Goal: Answer question/provide support

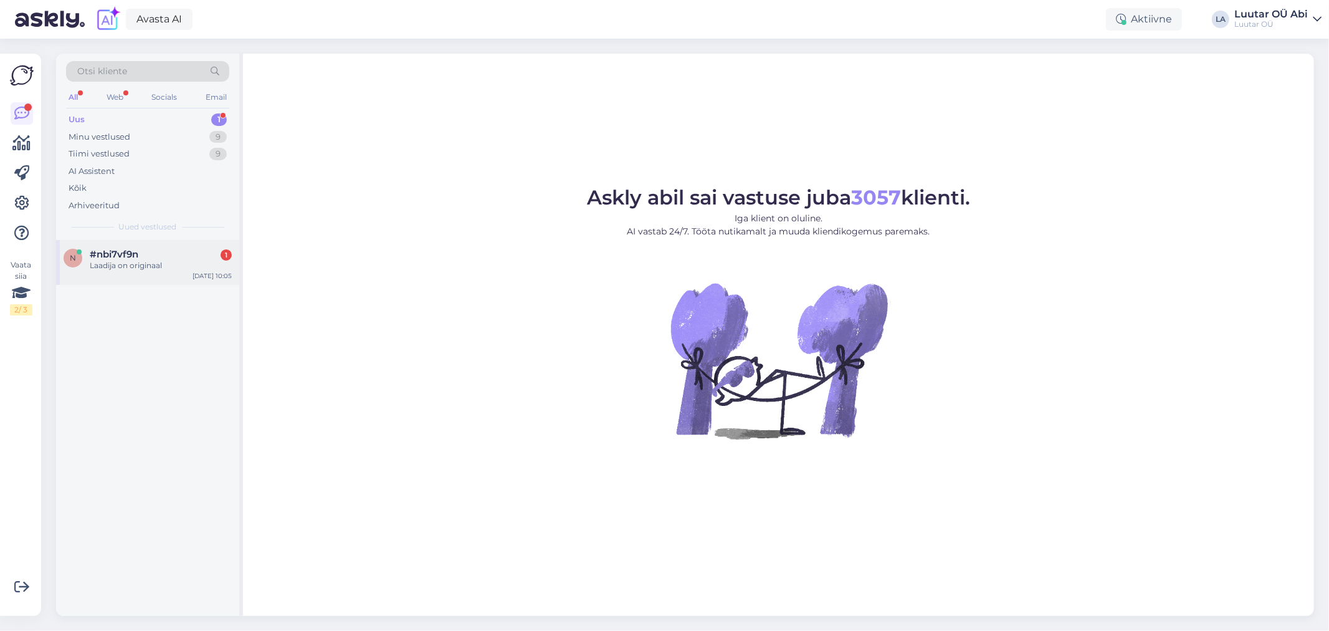
click at [150, 272] on div "n #nbi7vf9n 1 Laadija on originaal [DATE] 10:05" at bounding box center [147, 262] width 183 height 45
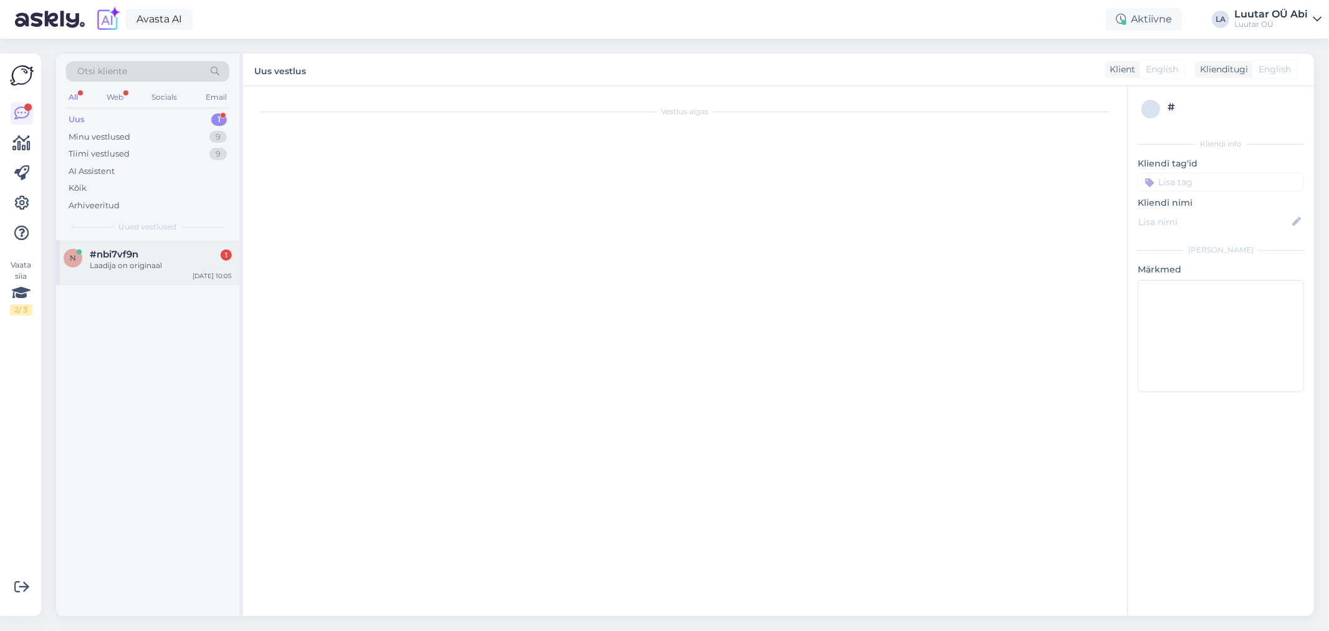
scroll to position [393, 0]
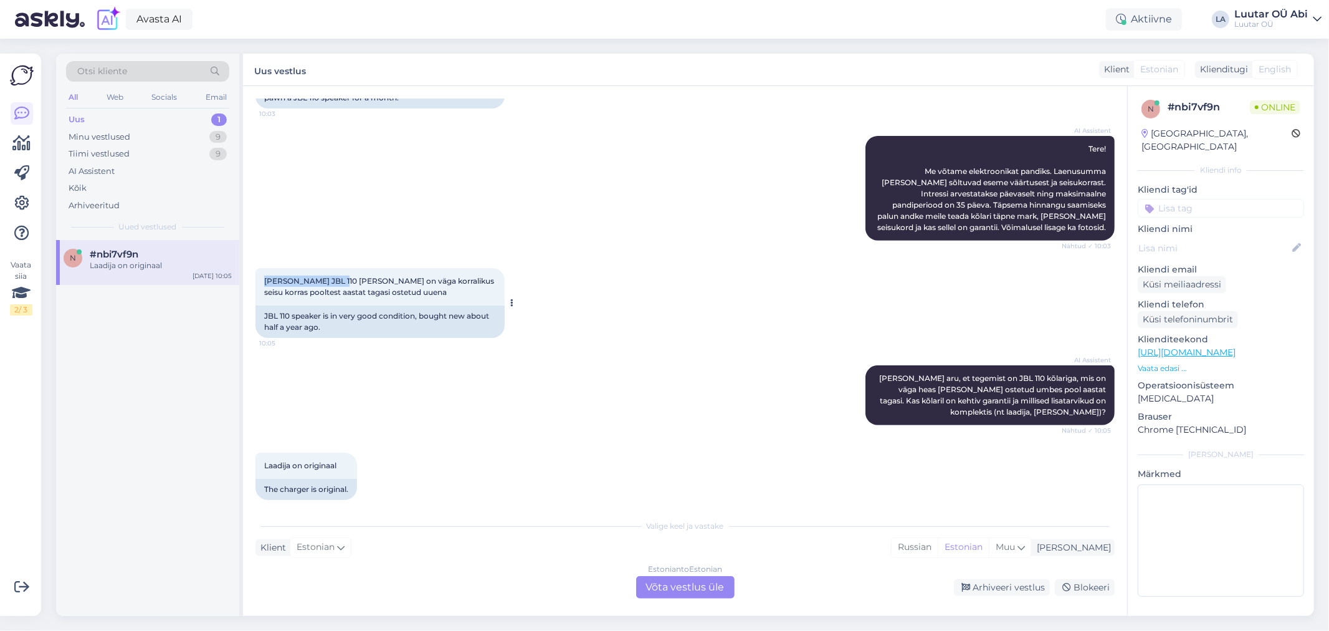
drag, startPoint x: 263, startPoint y: 270, endPoint x: 332, endPoint y: 272, distance: 69.2
click at [332, 272] on div "[PERSON_NAME] JBL 110 [PERSON_NAME] on väga korralikus seisu korras pooltest aa…" at bounding box center [379, 286] width 249 height 37
drag, startPoint x: 331, startPoint y: 272, endPoint x: 624, endPoint y: 227, distance: 295.6
click at [624, 227] on div "AI Assistent Tere! Me võtame elektroonikat pandiks. Laenusumma [PERSON_NAME] sõ…" at bounding box center [684, 188] width 859 height 132
drag, startPoint x: 262, startPoint y: 268, endPoint x: 335, endPoint y: 268, distance: 72.3
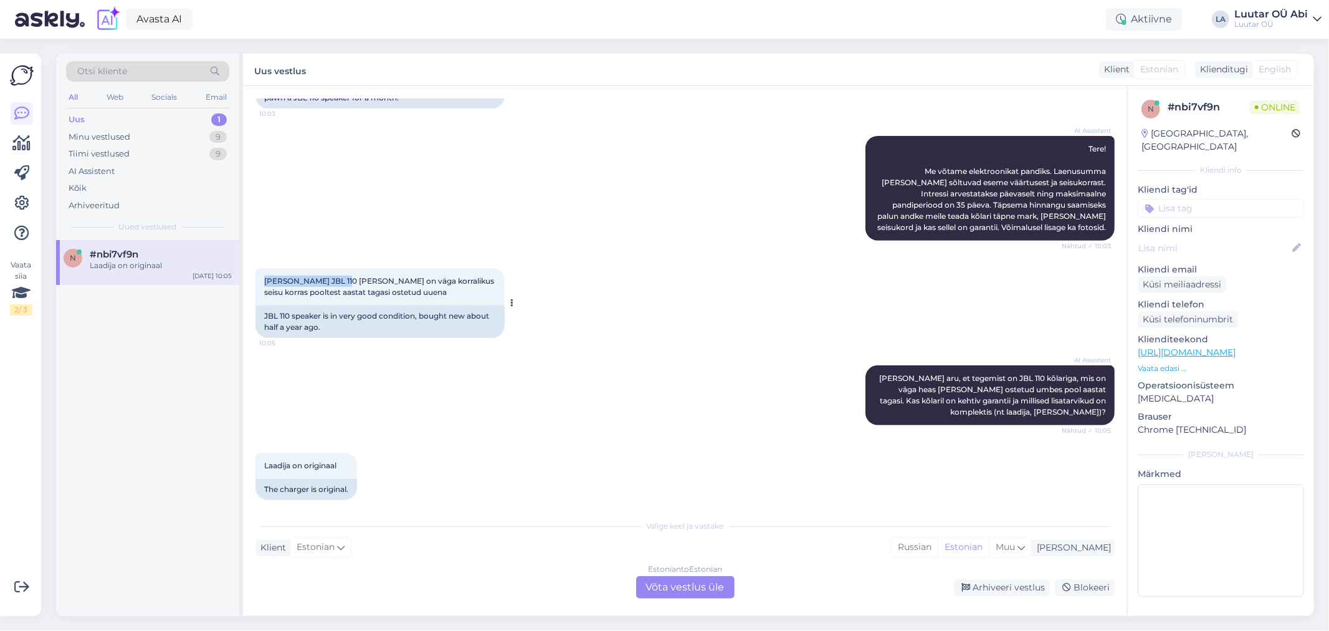
click at [335, 268] on div "[PERSON_NAME] JBL 110 [PERSON_NAME] on väga korralikus seisu korras pooltest aa…" at bounding box center [379, 286] width 249 height 37
copy span "[PERSON_NAME] JBL 110 [PERSON_NAME]"
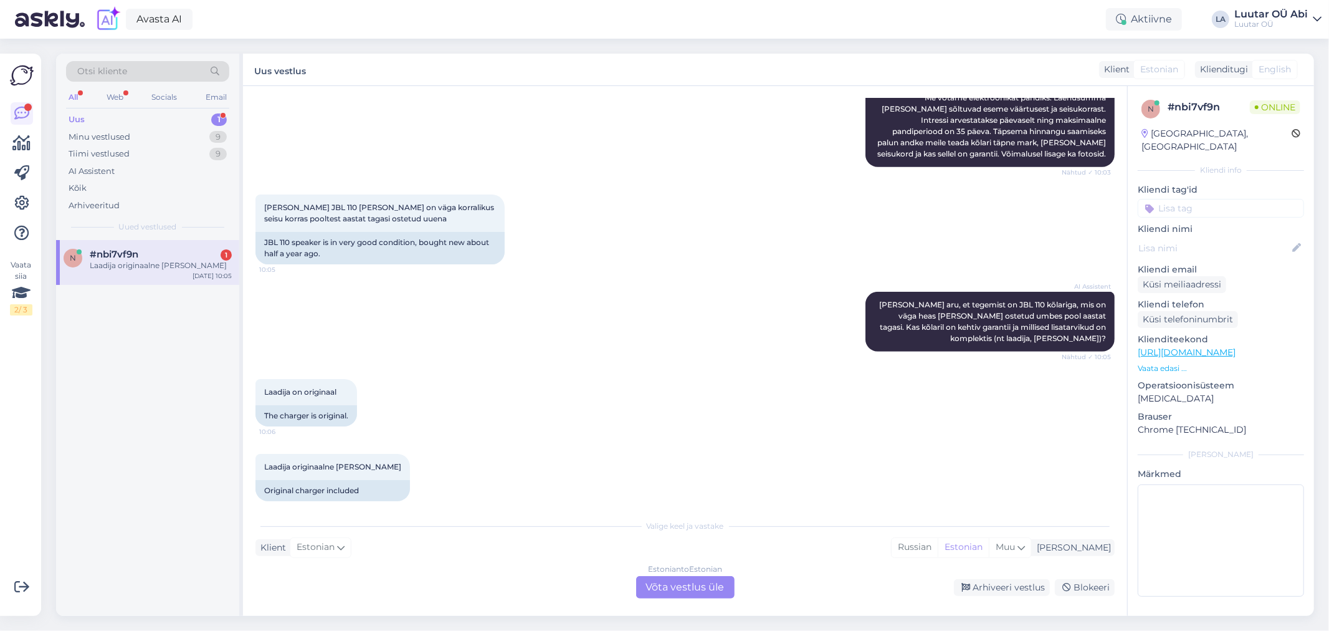
click at [702, 581] on div "Estonian to Estonian Võta vestlus üle" at bounding box center [685, 587] width 98 height 22
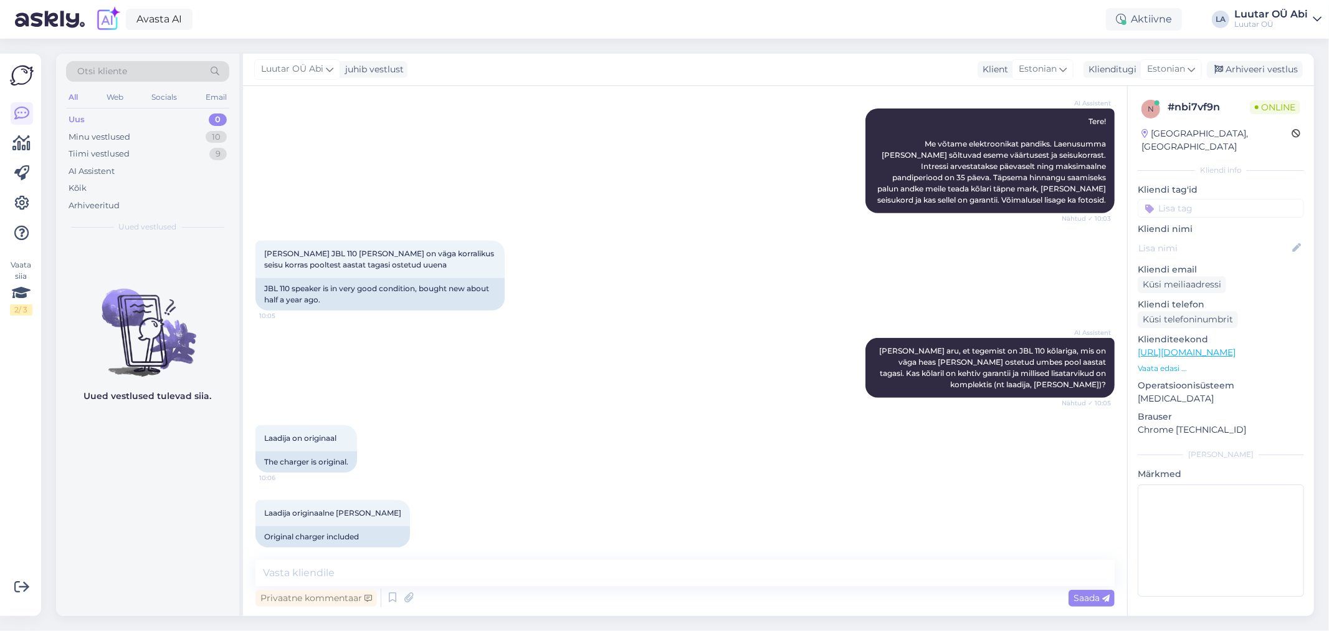
click at [503, 553] on div "Vestlus algas [DATE] Tere kas saaks allahindlus selle telefonile? Kui kohe osta…" at bounding box center [685, 351] width 884 height 530
click at [503, 564] on textarea at bounding box center [684, 573] width 859 height 26
type textarea "kuni 90 saame pakkuda"
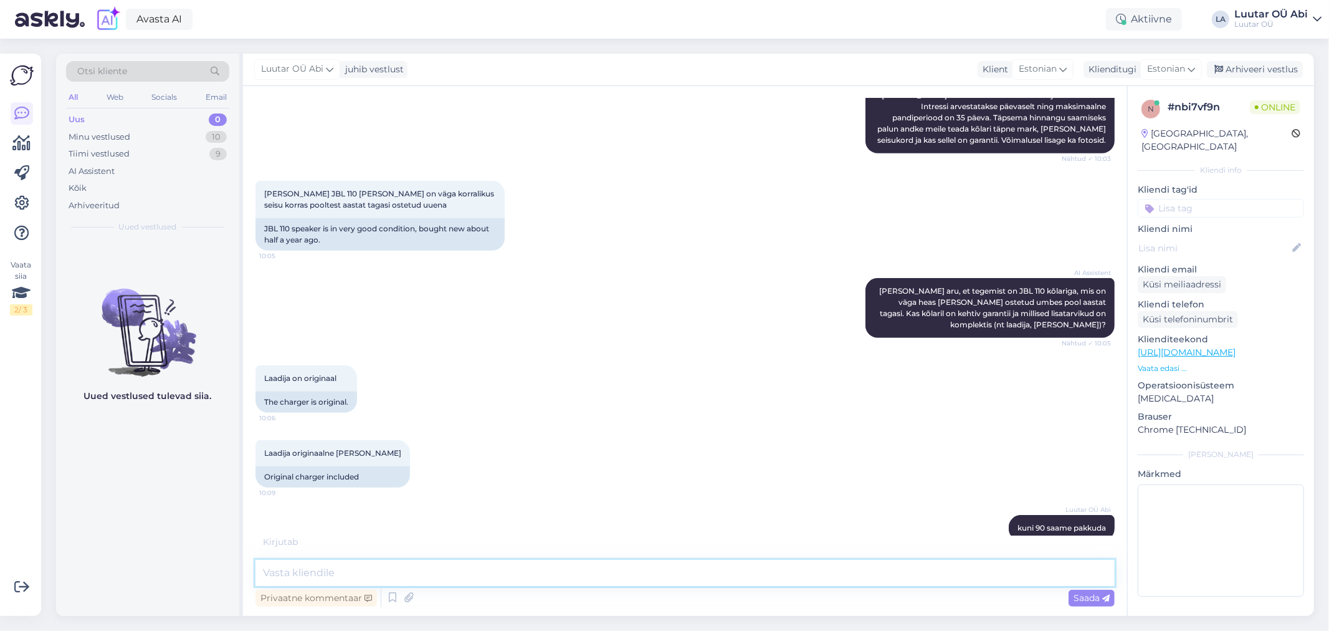
scroll to position [527, 0]
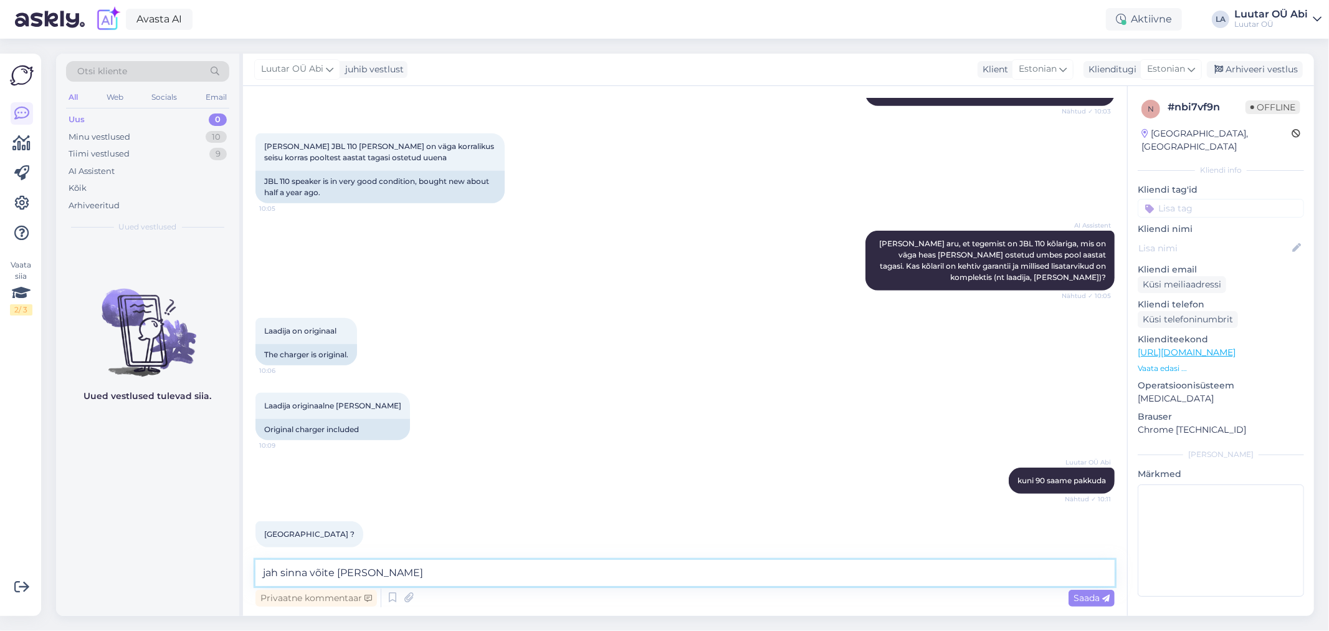
type textarea "jah sinna võite [PERSON_NAME]"
